Goal: Book appointment/travel/reservation

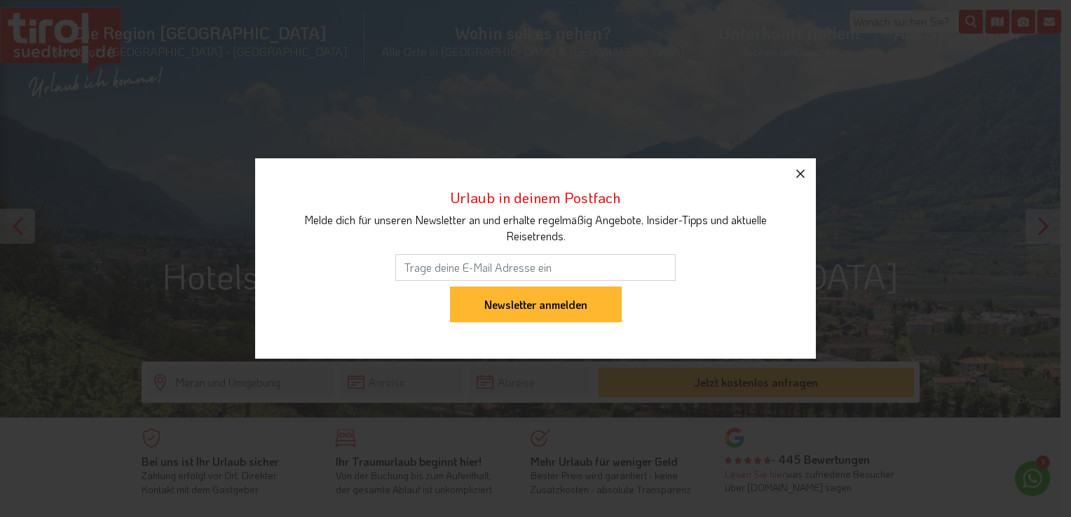
click at [802, 172] on icon "button" at bounding box center [800, 173] width 17 height 17
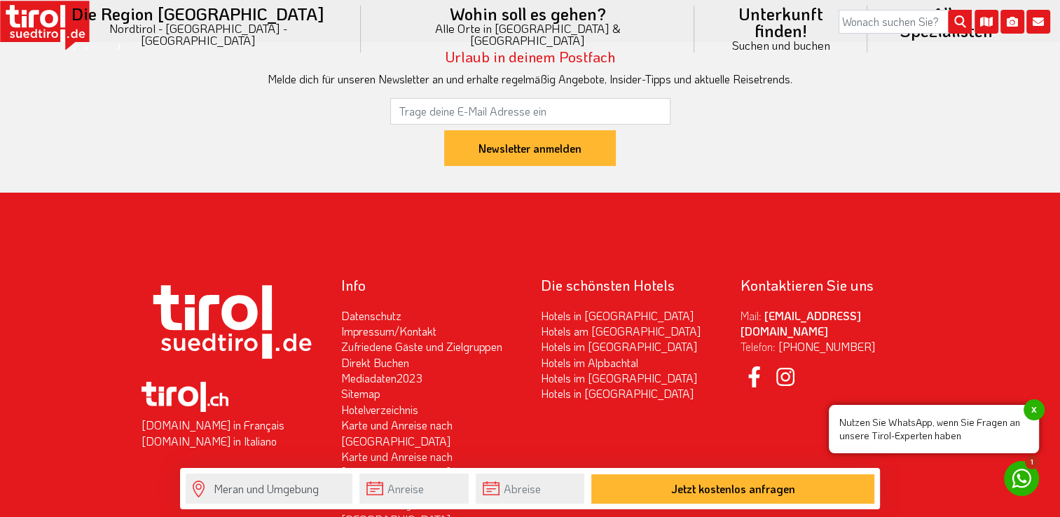
scroll to position [4836, 0]
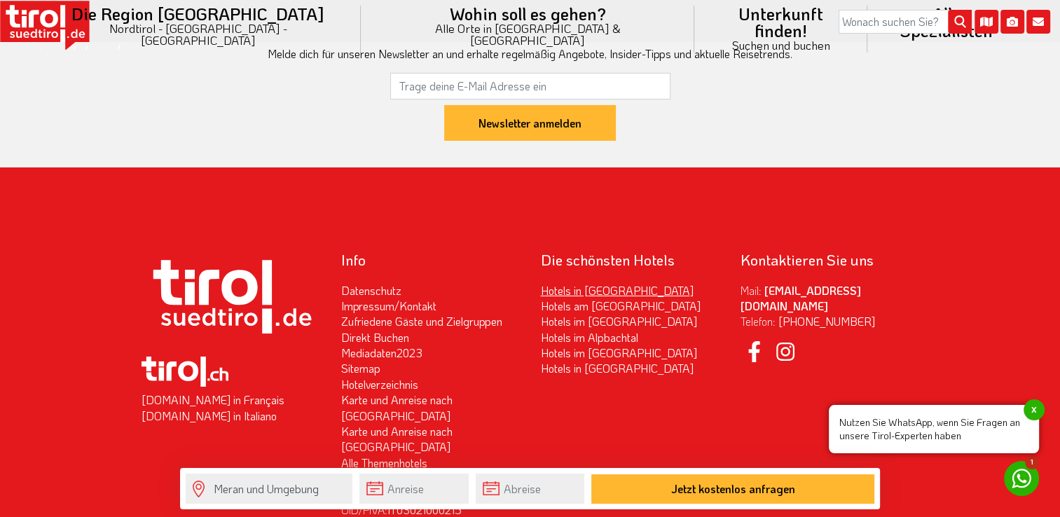
click at [597, 283] on link "Hotels in [GEOGRAPHIC_DATA]" at bounding box center [617, 290] width 153 height 15
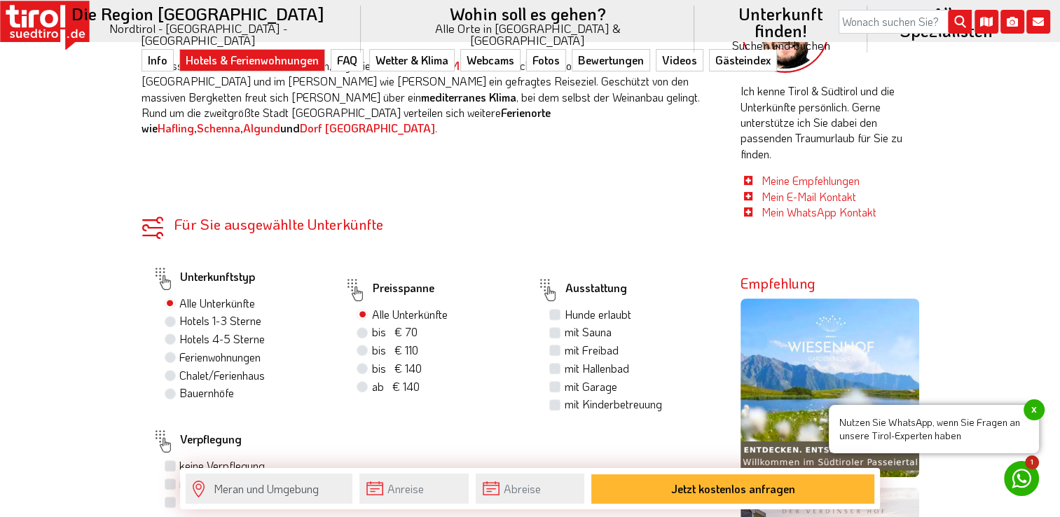
scroll to position [654, 0]
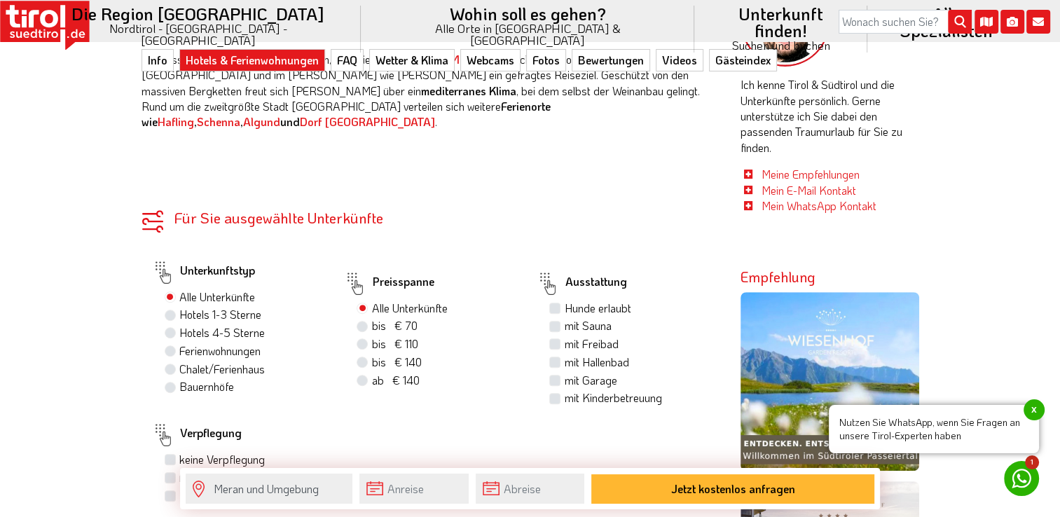
click at [409, 336] on span "bis € 110" at bounding box center [394, 343] width 46 height 15
click at [369, 339] on input "bis € 110 bis CHF 103" at bounding box center [363, 343] width 9 height 9
radio input "true"
click at [247, 307] on label "Hotels 1-3 Sterne 21" at bounding box center [225, 314] width 92 height 15
click at [177, 310] on input "Hotels 1-3 Sterne 21" at bounding box center [171, 314] width 9 height 9
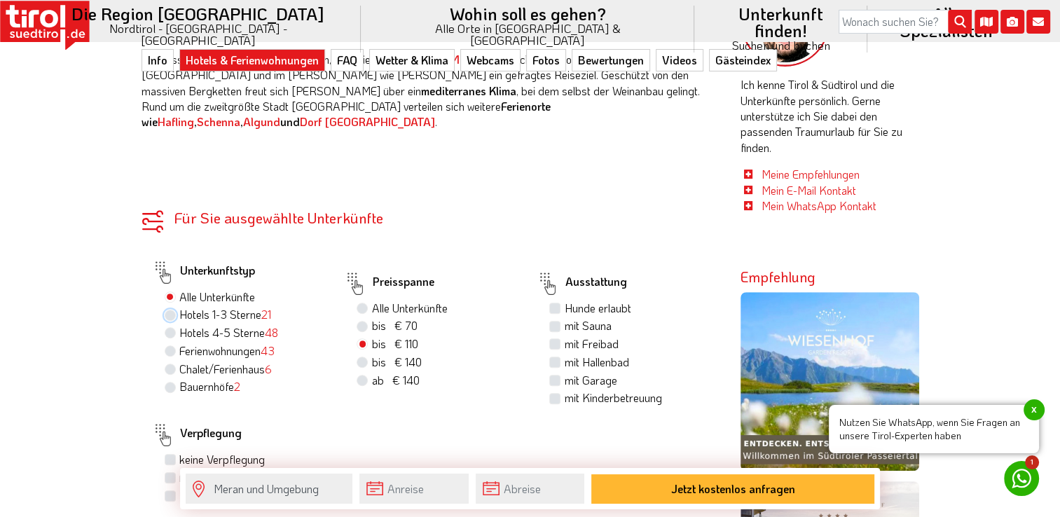
radio input "true"
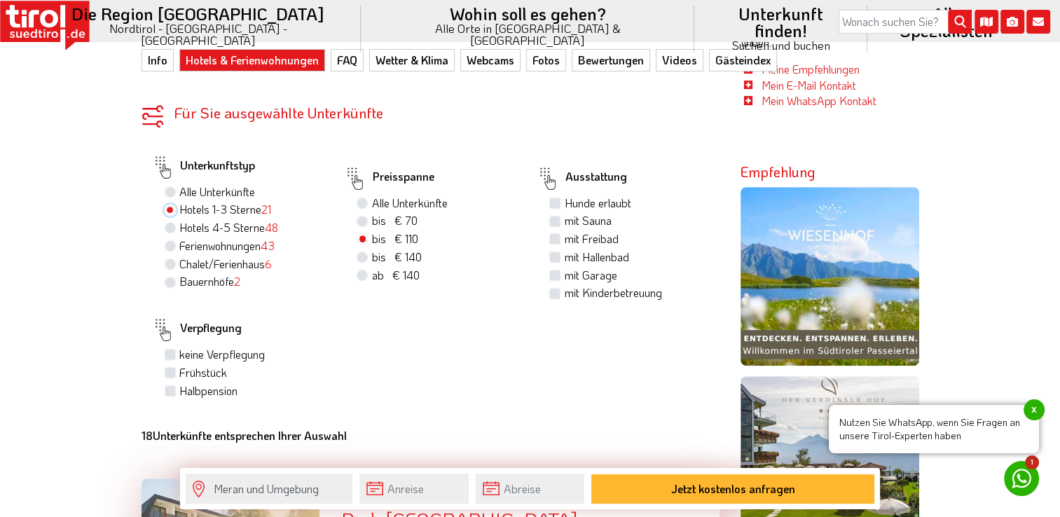
scroll to position [794, 0]
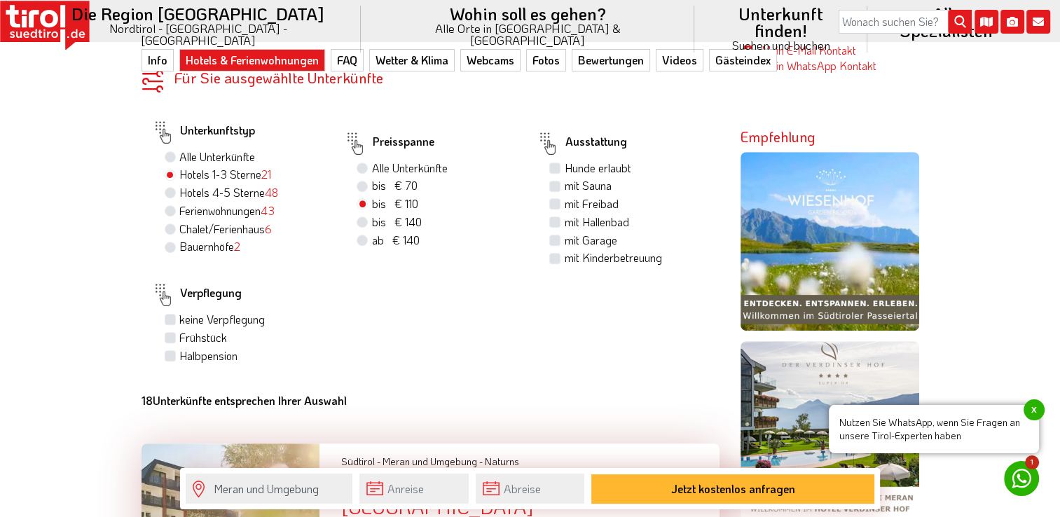
click at [179, 348] on label "Halbpension" at bounding box center [208, 355] width 58 height 15
click at [171, 351] on input "Halbpension" at bounding box center [171, 355] width 9 height 9
checkbox input "true"
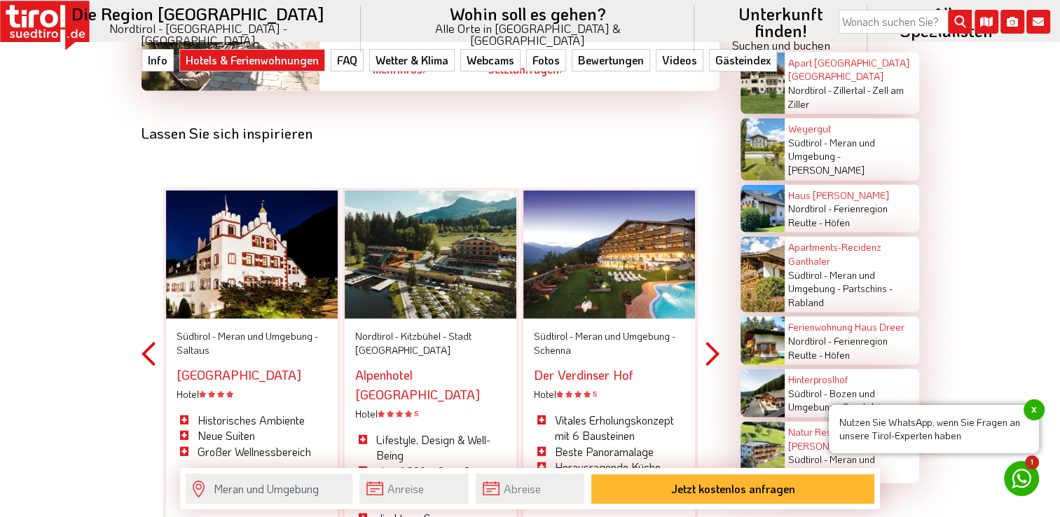
scroll to position [3270, 0]
